Goal: Task Accomplishment & Management: Complete application form

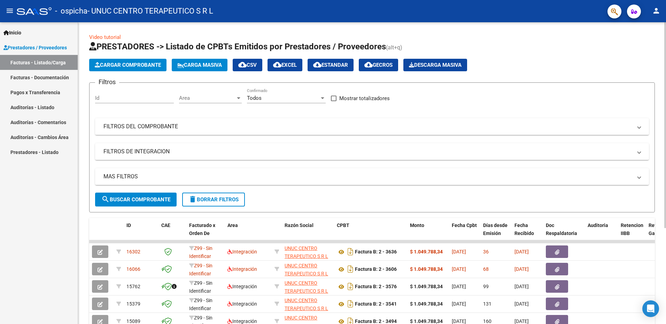
click at [129, 66] on span "Cargar Comprobante" at bounding box center [128, 65] width 66 height 6
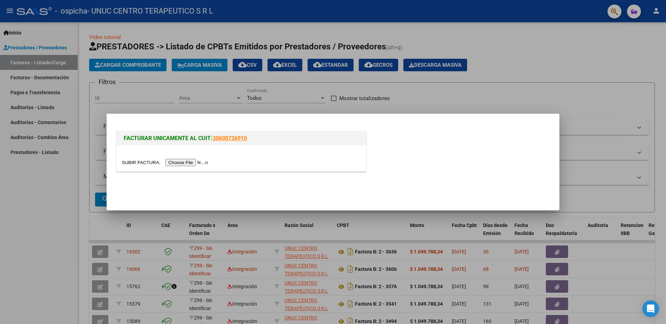
click at [176, 161] on input "file" at bounding box center [166, 162] width 88 height 7
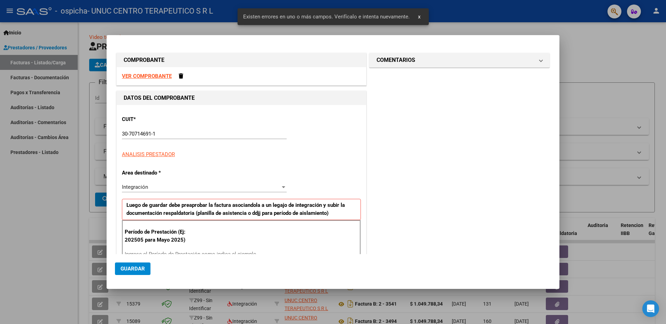
scroll to position [98, 0]
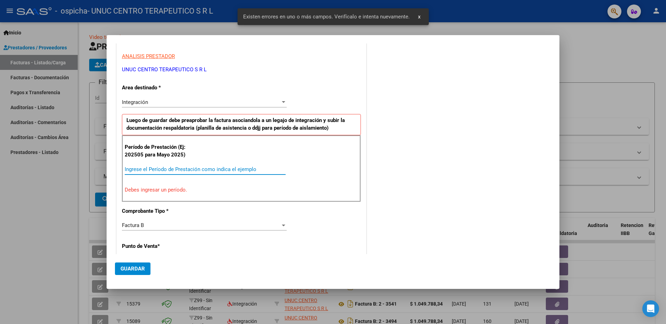
click at [151, 170] on input "Ingrese el Período de Prestación como indica el ejemplo" at bounding box center [205, 169] width 161 height 6
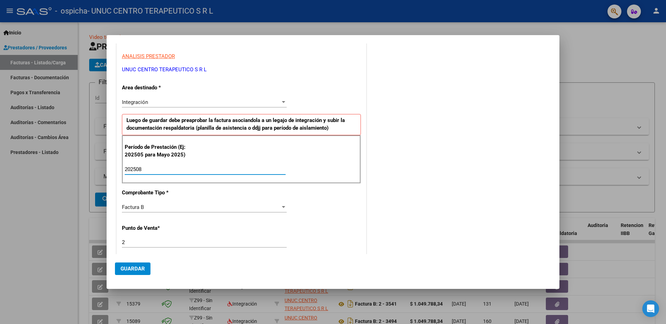
scroll to position [168, 0]
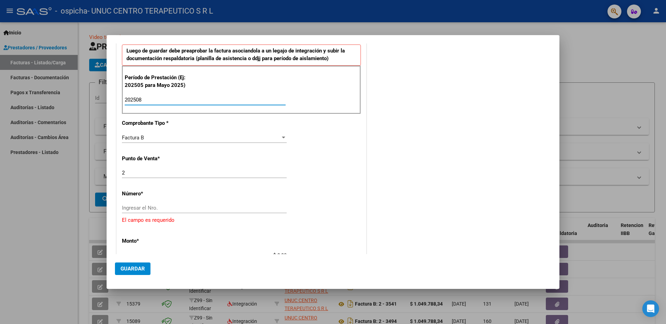
type input "202508"
click at [146, 209] on input "Ingresar el Nro." at bounding box center [204, 208] width 165 height 6
click at [154, 208] on input "Ingresar el Nro." at bounding box center [204, 208] width 165 height 6
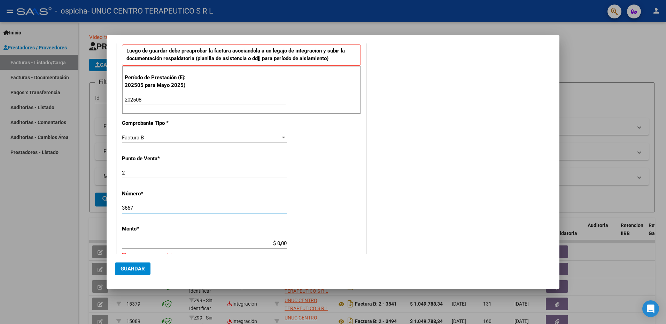
scroll to position [203, 0]
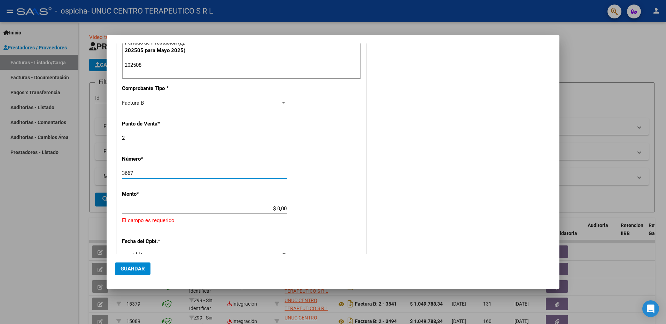
type input "3667"
click at [262, 210] on input "$ 0,00" at bounding box center [204, 209] width 165 height 6
drag, startPoint x: 287, startPoint y: 210, endPoint x: 246, endPoint y: 210, distance: 41.1
click at [246, 210] on app-form-text-field "Monto * $ 497.883.410,00 [GEOGRAPHIC_DATA]" at bounding box center [207, 201] width 170 height 21
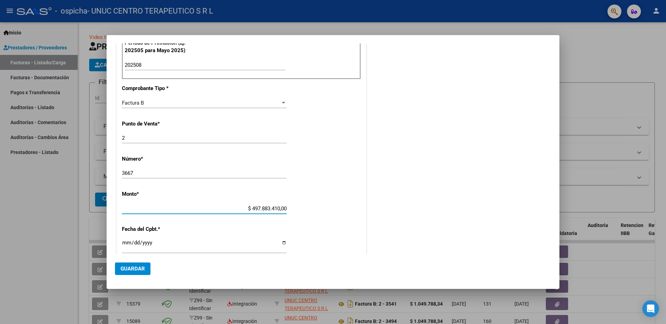
drag, startPoint x: 284, startPoint y: 208, endPoint x: 232, endPoint y: 210, distance: 51.9
click at [232, 210] on input "$ 497.883.410,00" at bounding box center [204, 209] width 165 height 6
type input "$ 1.049.788,34"
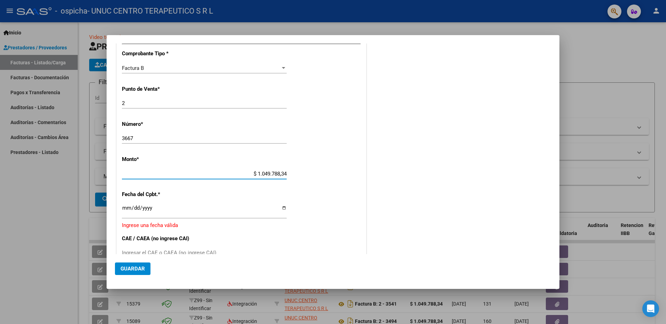
click at [286, 207] on div "CUIT * 30-70714691-1 Ingresar CUIT ANALISIS PRESTADOR UNUC CENTRO TERAPEUTICO S…" at bounding box center [241, 132] width 249 height 528
click at [282, 210] on input "Ingresar la fecha" at bounding box center [204, 210] width 165 height 11
type input "[DATE]"
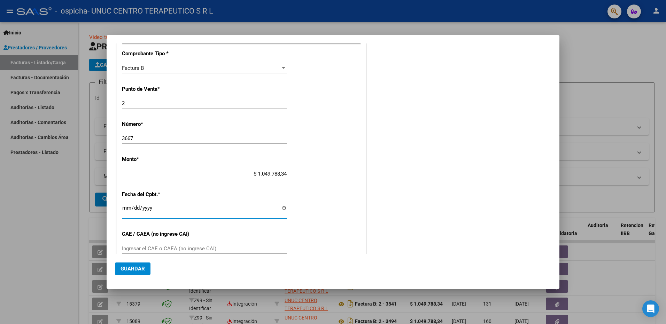
scroll to position [307, 0]
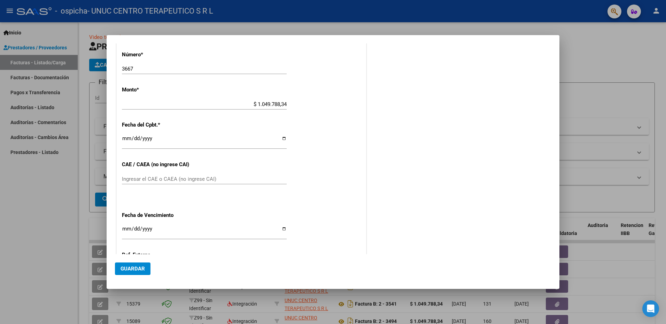
click at [154, 177] on input "Ingresar el CAE o CAEA (no ingrese CAI)" at bounding box center [204, 179] width 165 height 6
paste input "75361814784885"
type input "75361814784885"
click at [281, 229] on input "Ingresar la fecha" at bounding box center [204, 231] width 165 height 11
type input "[DATE]"
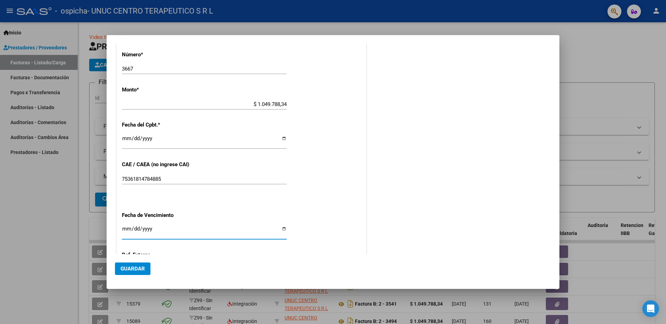
scroll to position [376, 0]
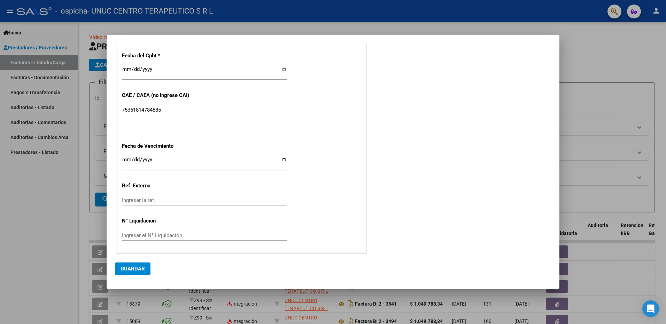
click at [133, 267] on span "Guardar" at bounding box center [132, 269] width 24 height 6
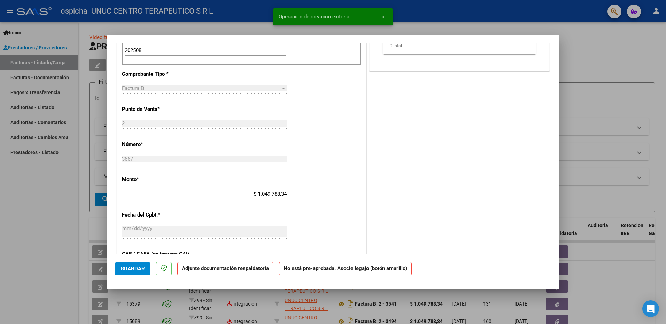
scroll to position [0, 0]
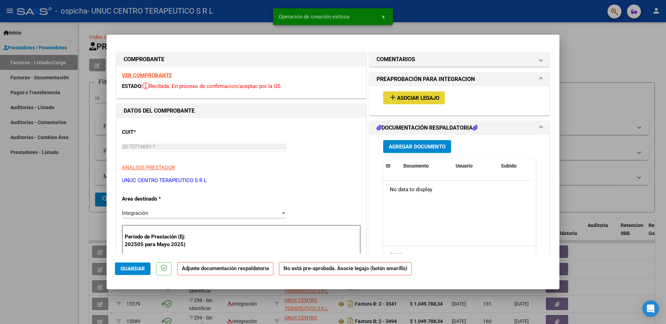
click at [398, 101] on span "Asociar Legajo" at bounding box center [418, 98] width 42 height 6
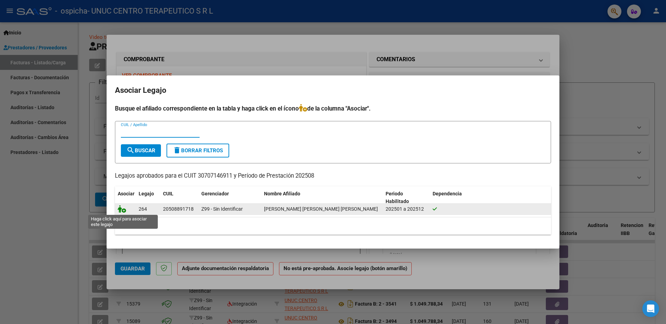
click at [123, 209] on icon at bounding box center [122, 209] width 8 height 8
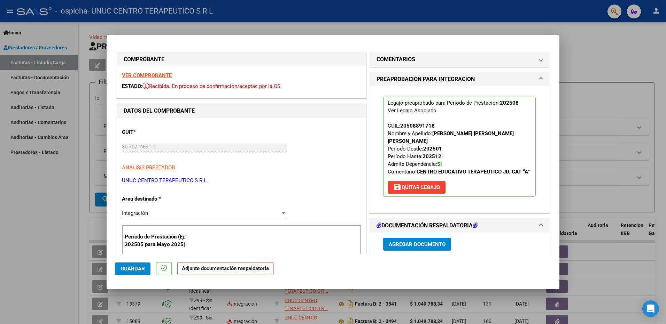
scroll to position [70, 0]
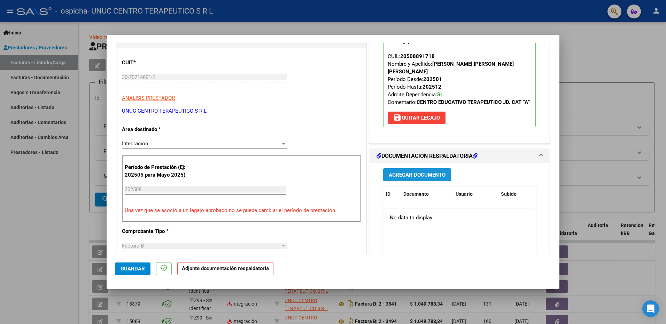
click at [417, 175] on span "Agregar Documento" at bounding box center [416, 175] width 57 height 6
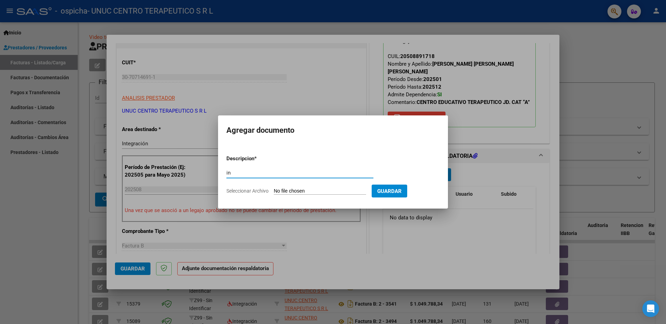
type input "i"
type input "INFORME"
click at [251, 191] on span "Seleccionar Archivo" at bounding box center [247, 191] width 42 height 6
click at [274, 191] on input "Seleccionar Archivo" at bounding box center [320, 191] width 92 height 7
type input "C:\fakepath\Informe agosto 2025.pdf"
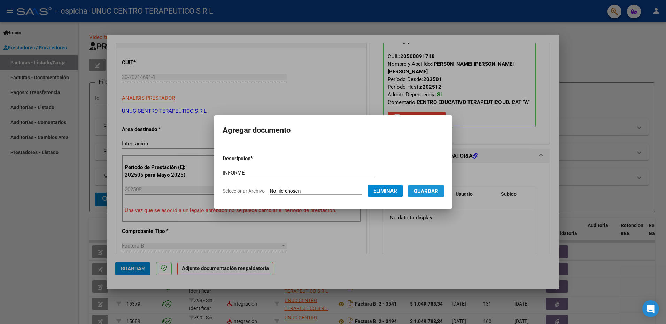
click at [426, 191] on span "Guardar" at bounding box center [426, 191] width 24 height 6
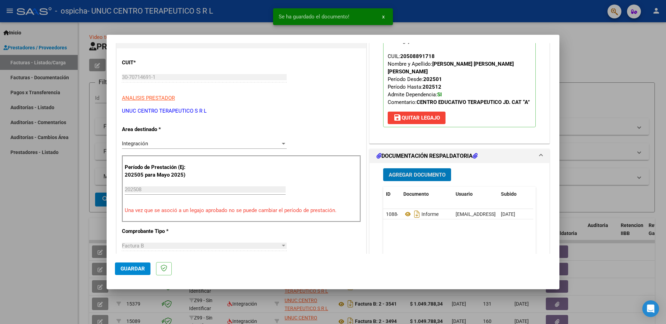
click at [424, 175] on span "Agregar Documento" at bounding box center [416, 175] width 57 height 6
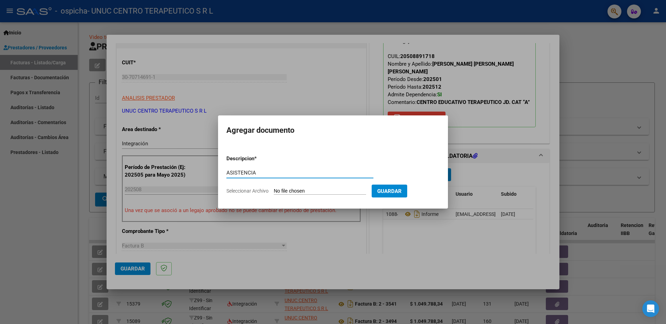
type input "ASISTENCIA"
click at [245, 189] on span "Seleccionar Archivo" at bounding box center [247, 191] width 42 height 6
click at [274, 189] on input "Seleccionar Archivo" at bounding box center [320, 191] width 92 height 7
type input "C:\fakepath\[PERSON_NAME] asistencia agosto 25.pdf"
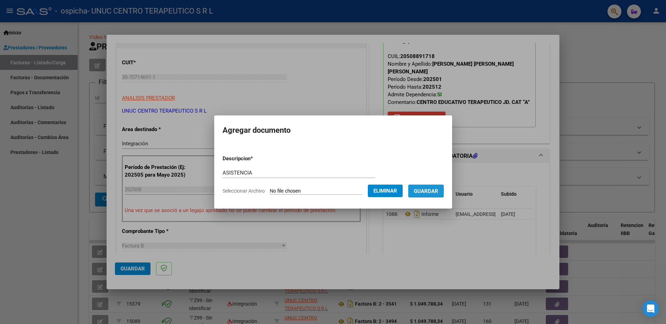
click at [424, 190] on span "Guardar" at bounding box center [426, 191] width 24 height 6
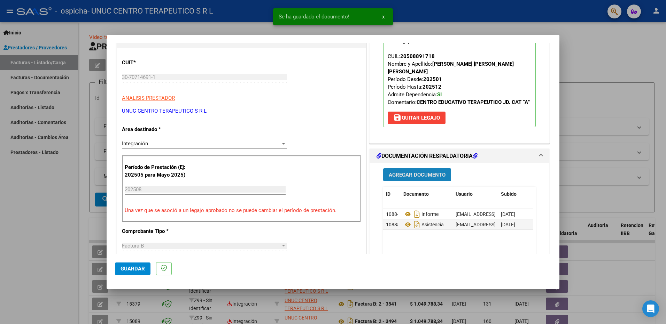
click at [419, 177] on span "Agregar Documento" at bounding box center [416, 175] width 57 height 6
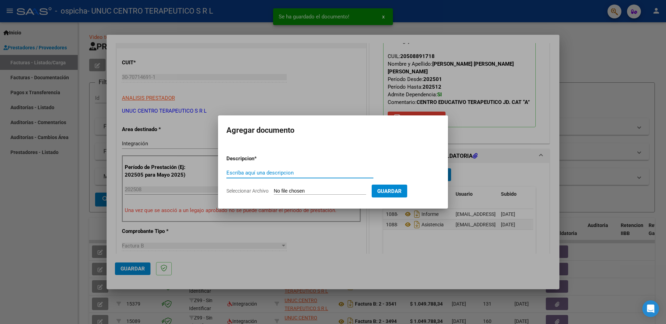
click at [303, 174] on input "Escriba aquí una descripcion" at bounding box center [299, 173] width 147 height 6
type input "G"
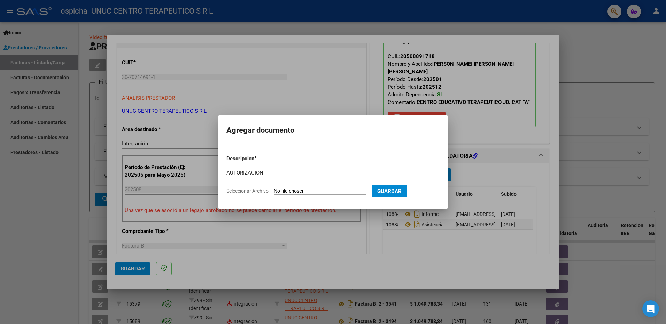
type input "AUTORIZACION"
click at [239, 189] on span "Seleccionar Archivo" at bounding box center [247, 191] width 42 height 6
click at [274, 189] on input "Seleccionar Archivo" at bounding box center [320, 191] width 92 height 7
type input "C:\fakepath\AUTORIZACION [PERSON_NAME] 2025.pdf"
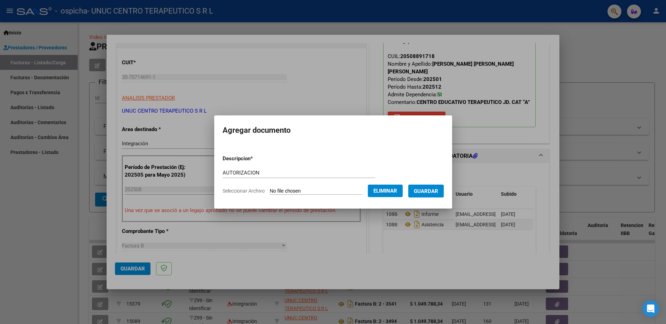
click at [427, 195] on button "Guardar" at bounding box center [426, 191] width 36 height 13
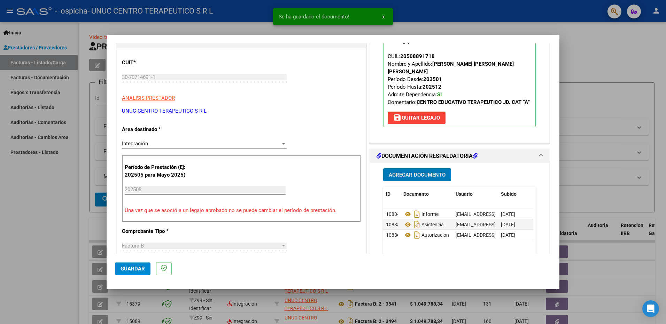
scroll to position [104, 0]
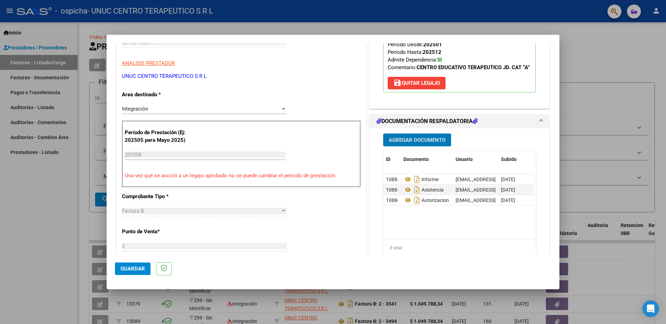
click at [132, 271] on span "Guardar" at bounding box center [132, 269] width 24 height 6
click at [134, 269] on span "Guardar" at bounding box center [132, 269] width 24 height 6
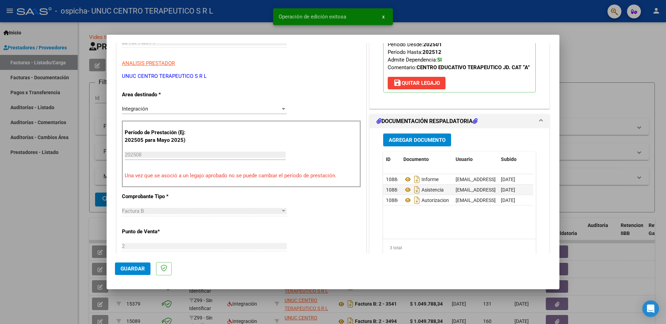
click at [596, 61] on div at bounding box center [333, 162] width 666 height 324
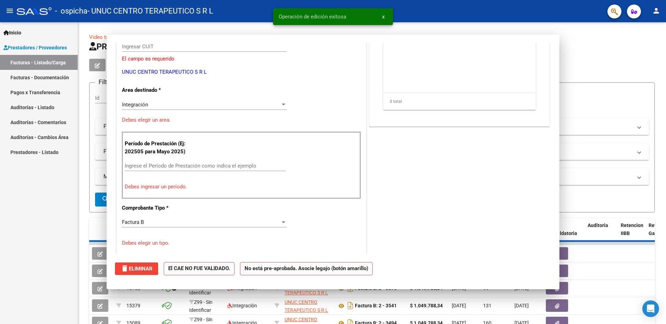
scroll to position [0, 0]
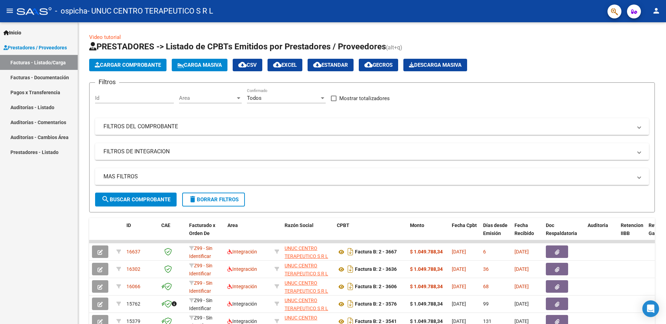
click at [652, 11] on mat-icon "person" at bounding box center [656, 11] width 8 height 8
click at [645, 45] on button "exit_to_app Salir" at bounding box center [641, 46] width 42 height 17
